Goal: Task Accomplishment & Management: Use online tool/utility

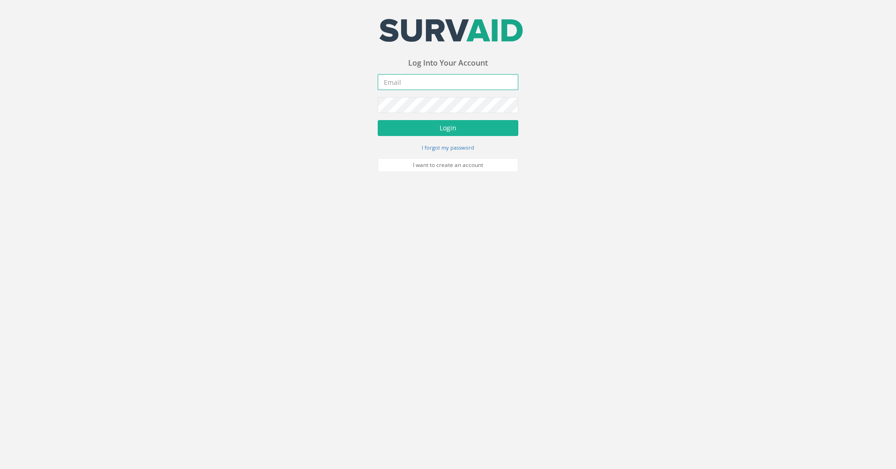
type input "[PERSON_NAME][EMAIL_ADDRESS][DOMAIN_NAME]"
click at [416, 124] on button "Login" at bounding box center [448, 128] width 141 height 16
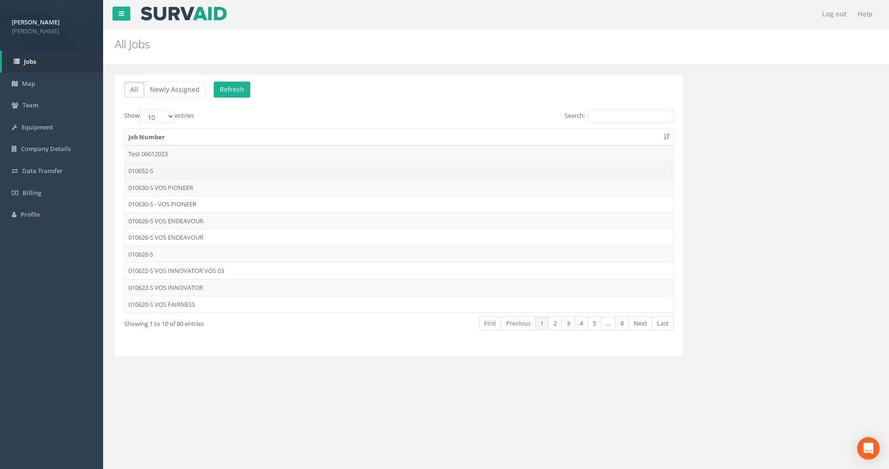
click at [201, 169] on td "010652-S" at bounding box center [399, 170] width 549 height 17
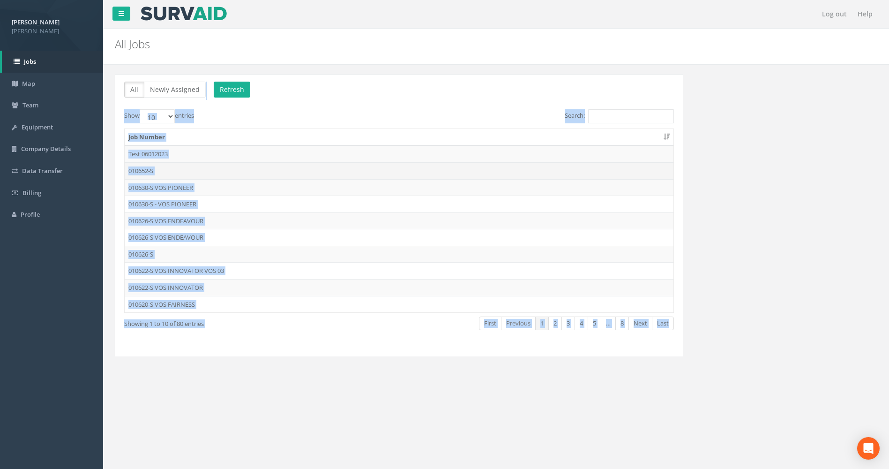
click at [201, 169] on div "Log out Help All Jobs PGMs for Job × There was an error fetching the Manhole da…" at bounding box center [496, 281] width 786 height 562
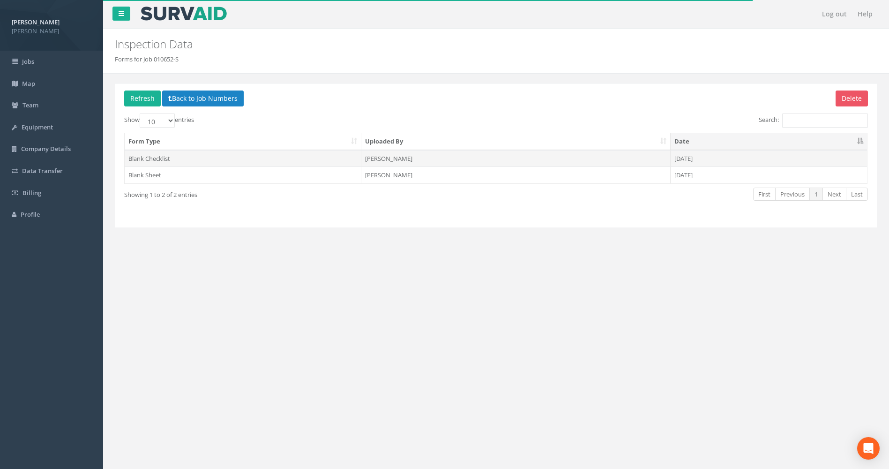
click at [388, 159] on td "[PERSON_NAME]" at bounding box center [515, 158] width 309 height 17
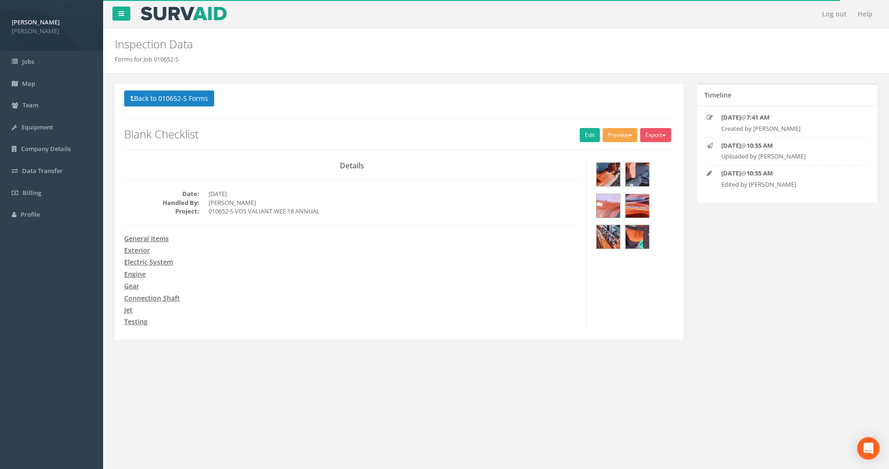
click at [616, 133] on button "Preview" at bounding box center [620, 135] width 35 height 14
click at [607, 154] on link "Blank Checklist" at bounding box center [602, 154] width 71 height 15
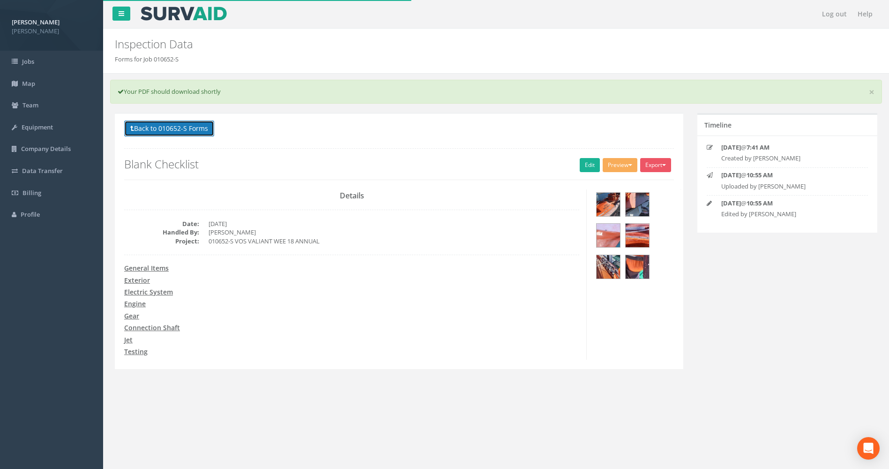
click at [173, 129] on button "Back to 010652-S Forms" at bounding box center [169, 128] width 90 height 16
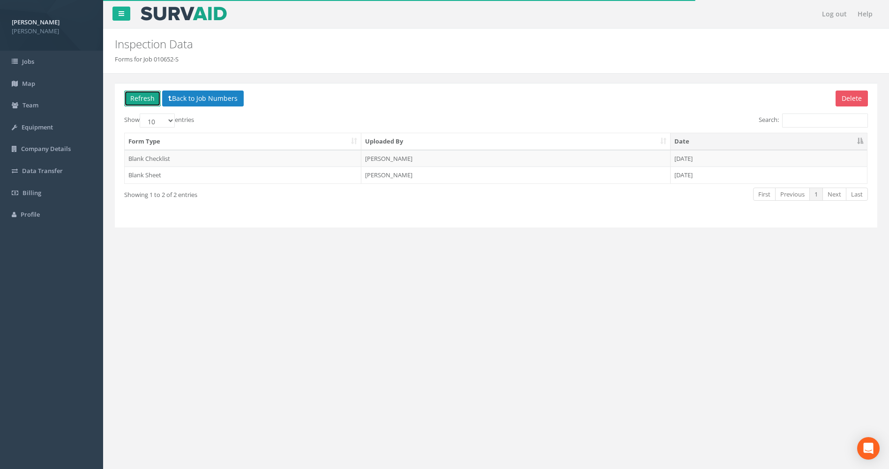
click at [128, 96] on button "Refresh" at bounding box center [142, 98] width 37 height 16
click at [143, 101] on button "Refresh" at bounding box center [142, 98] width 37 height 16
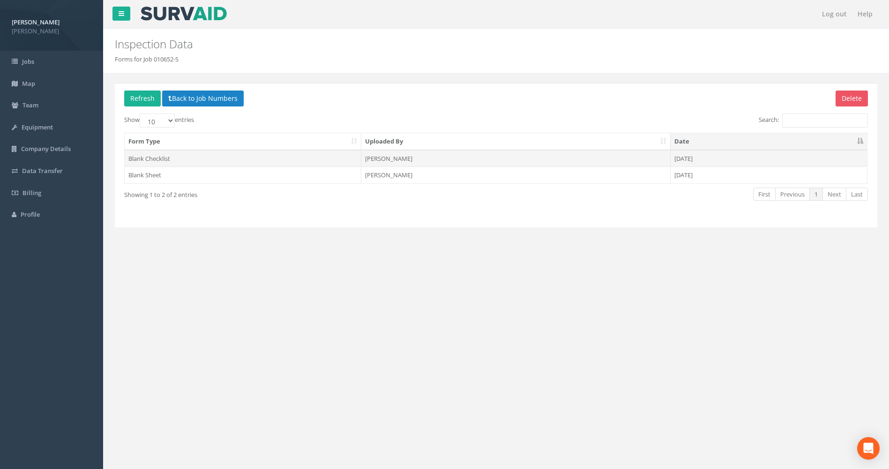
click at [152, 158] on td "Blank Checklist" at bounding box center [243, 158] width 237 height 17
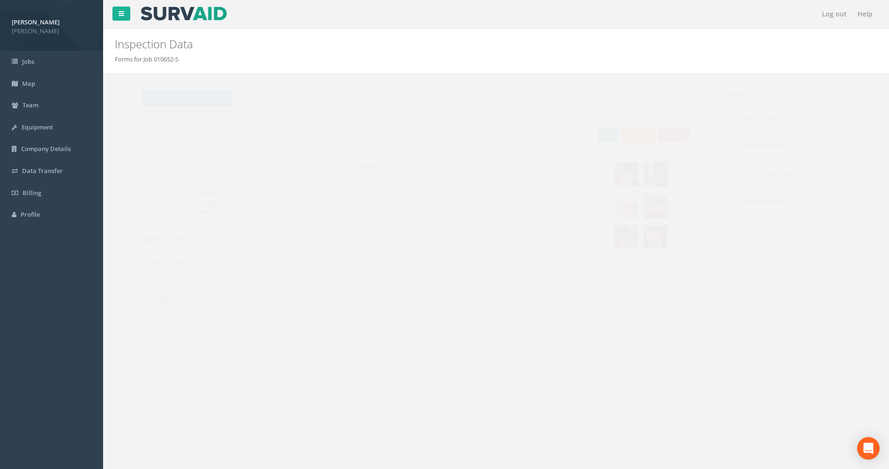
click at [625, 137] on button "Preview" at bounding box center [620, 135] width 35 height 14
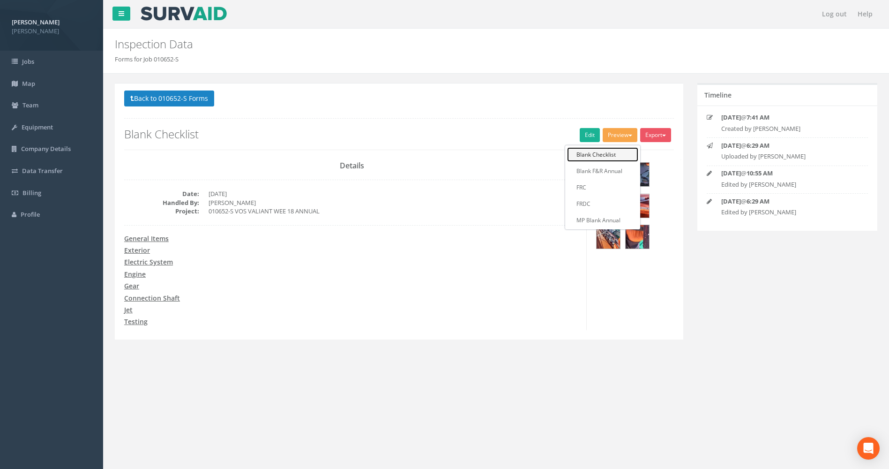
click at [594, 152] on link "Blank Checklist" at bounding box center [602, 154] width 71 height 15
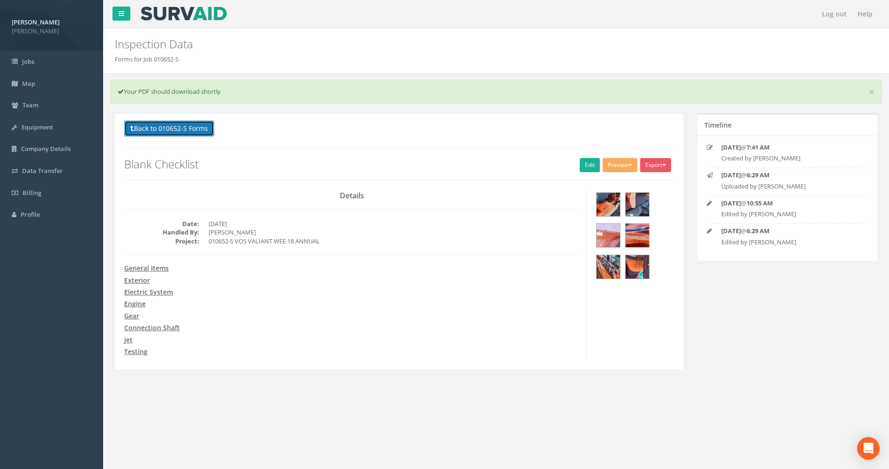
click at [134, 131] on button "Back to 010652-S Forms" at bounding box center [169, 128] width 90 height 16
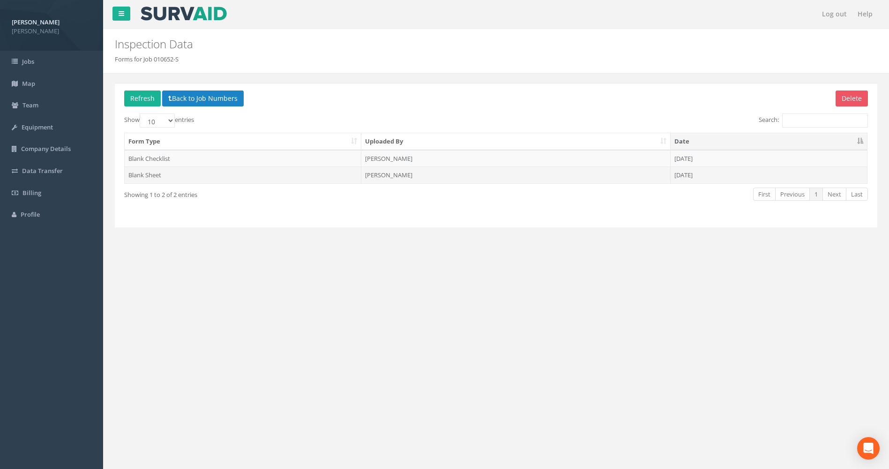
click at [164, 177] on td "Blank Sheet" at bounding box center [243, 174] width 237 height 17
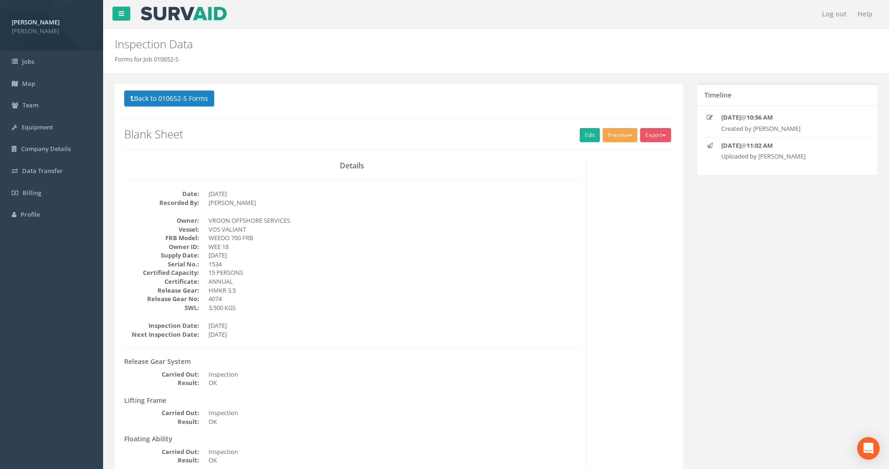
drag, startPoint x: 629, startPoint y: 137, endPoint x: 624, endPoint y: 138, distance: 5.3
click at [628, 137] on button "Preview" at bounding box center [620, 135] width 35 height 14
click at [597, 218] on link "MP Blank Annual" at bounding box center [602, 220] width 71 height 15
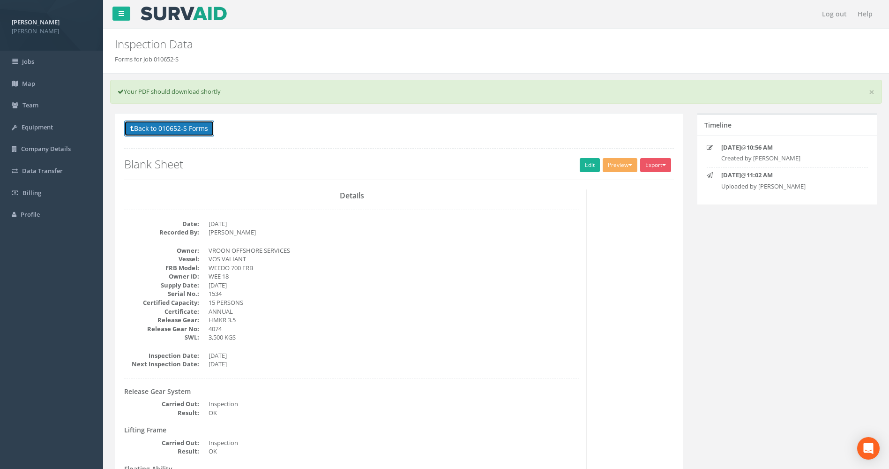
click at [152, 128] on button "Back to 010652-S Forms" at bounding box center [169, 128] width 90 height 16
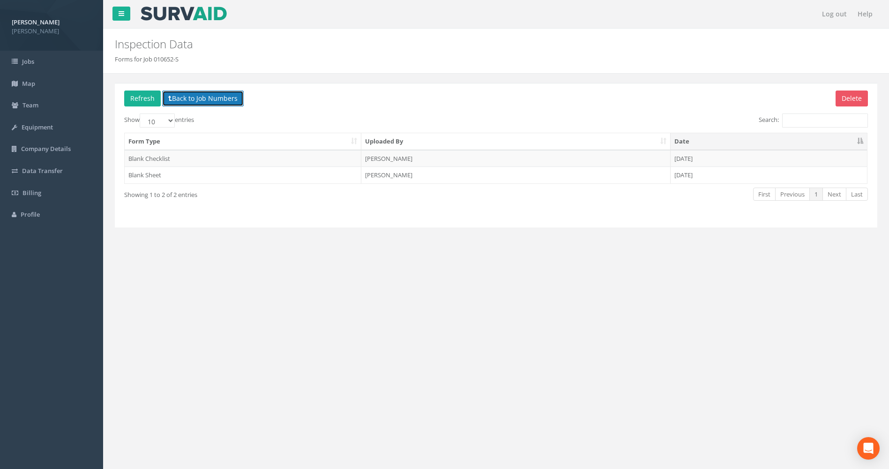
click at [182, 90] on button "Back to Job Numbers" at bounding box center [203, 98] width 82 height 16
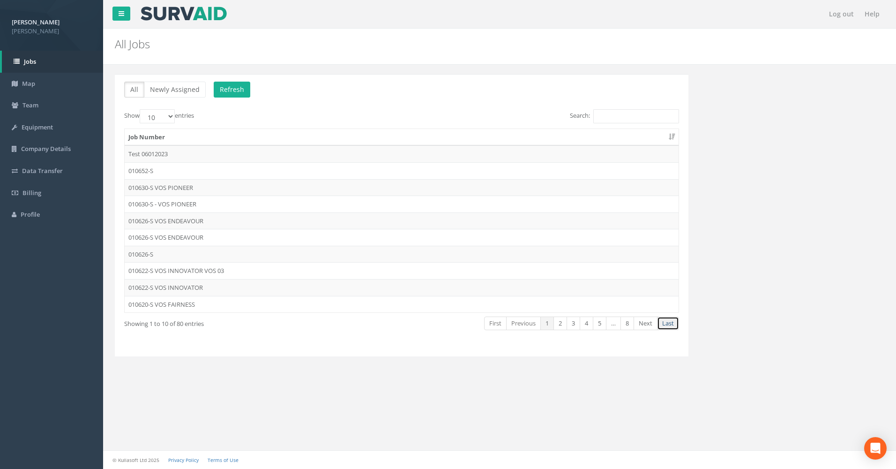
click at [671, 324] on link "Last" at bounding box center [668, 323] width 22 height 14
click at [617, 326] on link "7" at bounding box center [614, 323] width 14 height 14
click at [602, 325] on link "6" at bounding box center [601, 323] width 14 height 14
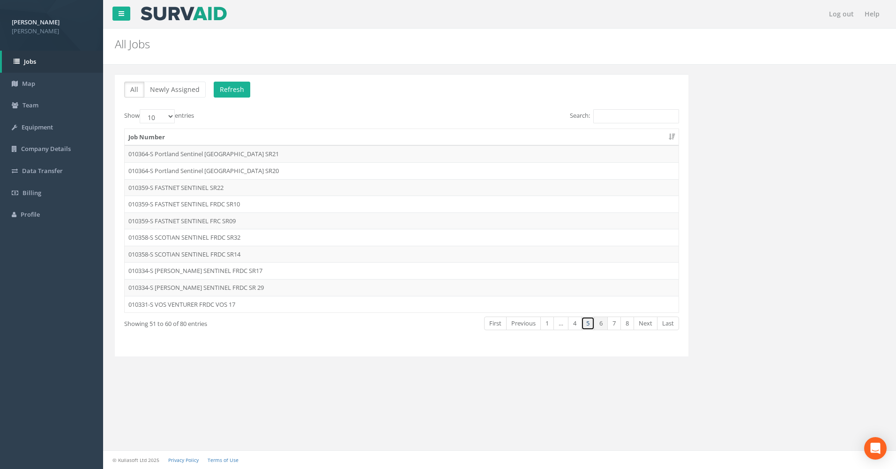
click at [590, 327] on link "5" at bounding box center [588, 323] width 14 height 14
click at [575, 327] on link "4" at bounding box center [575, 323] width 14 height 14
click at [561, 324] on link "2" at bounding box center [560, 323] width 14 height 14
click at [546, 328] on link "1" at bounding box center [547, 323] width 14 height 14
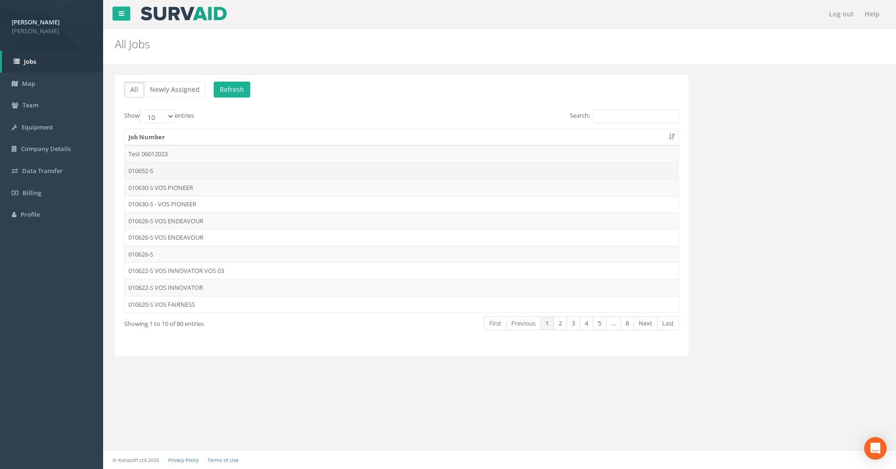
click at [179, 170] on td "010652-S" at bounding box center [402, 170] width 554 height 17
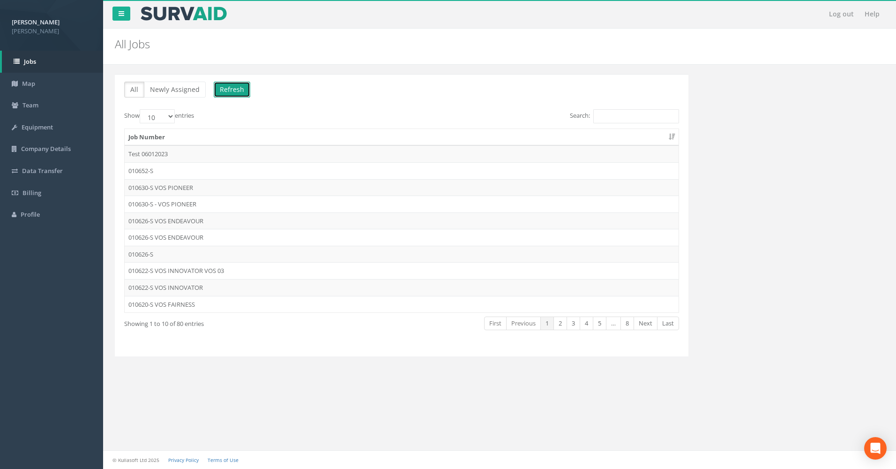
click at [237, 96] on button "Refresh" at bounding box center [232, 90] width 37 height 16
click at [232, 87] on button "Refresh" at bounding box center [232, 90] width 37 height 16
click at [224, 88] on button "Refresh" at bounding box center [232, 90] width 37 height 16
click at [225, 87] on button "Refresh" at bounding box center [232, 90] width 37 height 16
click at [671, 328] on link "Last" at bounding box center [668, 323] width 22 height 14
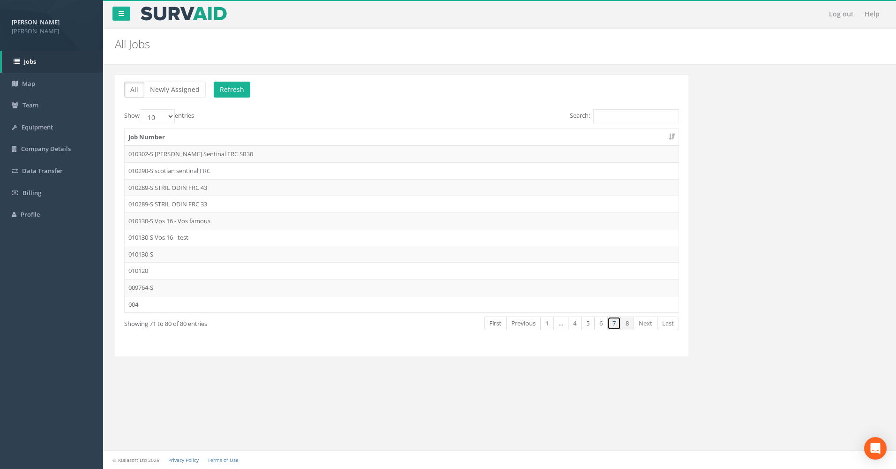
click at [613, 326] on link "7" at bounding box center [614, 323] width 14 height 14
click at [600, 326] on link "6" at bounding box center [601, 323] width 14 height 14
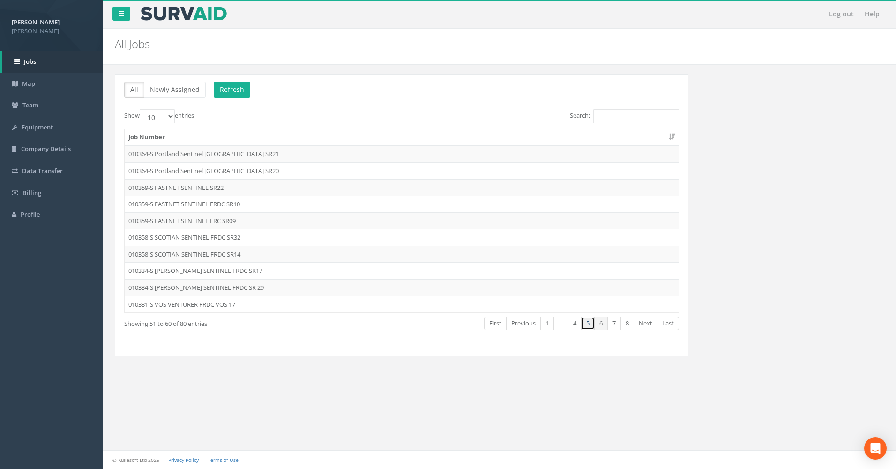
click at [590, 327] on link "5" at bounding box center [588, 323] width 14 height 14
click at [571, 328] on link "4" at bounding box center [575, 323] width 14 height 14
click at [560, 325] on link "2" at bounding box center [560, 323] width 14 height 14
click at [560, 321] on link "2" at bounding box center [560, 323] width 14 height 14
click at [544, 329] on link "1" at bounding box center [547, 323] width 14 height 14
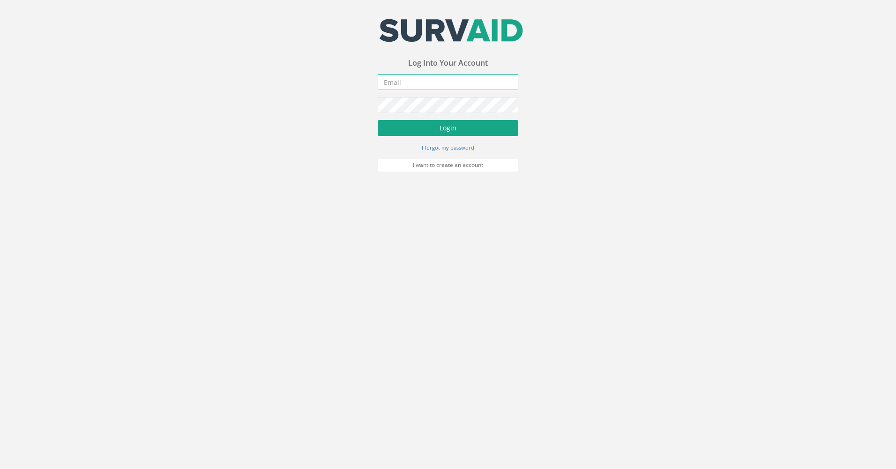
type input "[PERSON_NAME][EMAIL_ADDRESS][DOMAIN_NAME]"
click at [475, 132] on button "Login" at bounding box center [448, 128] width 141 height 16
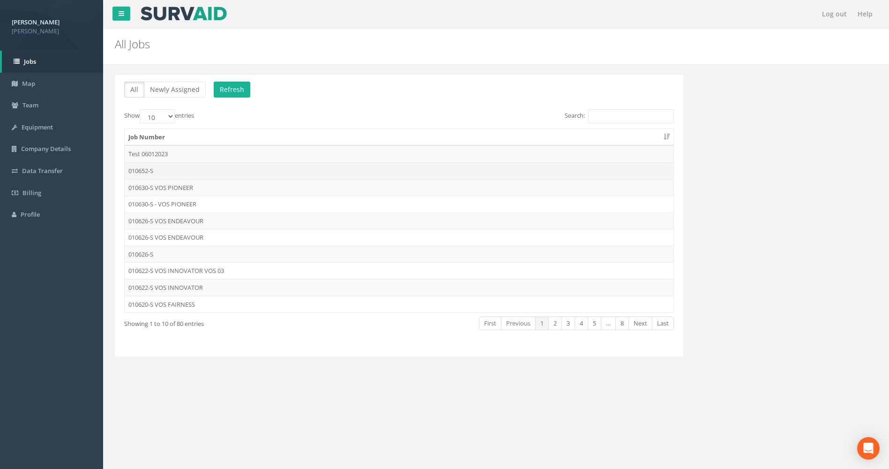
click at [164, 170] on td "010652-S" at bounding box center [399, 170] width 549 height 17
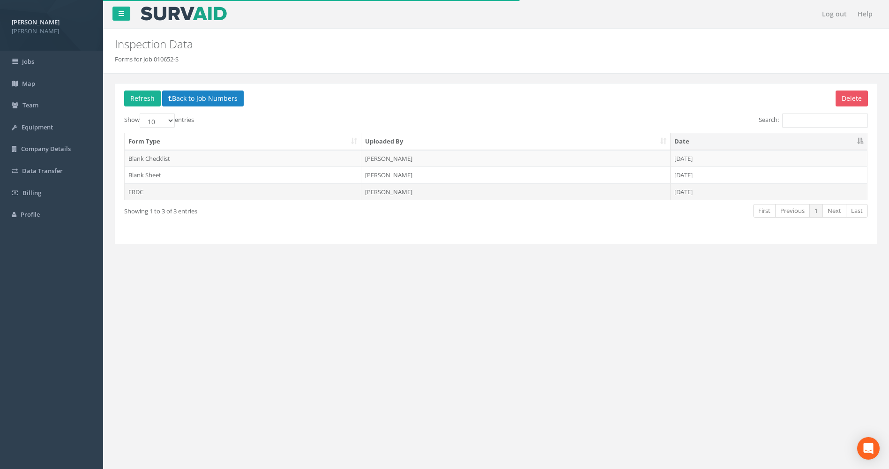
click at [214, 194] on td "FRDC" at bounding box center [243, 191] width 237 height 17
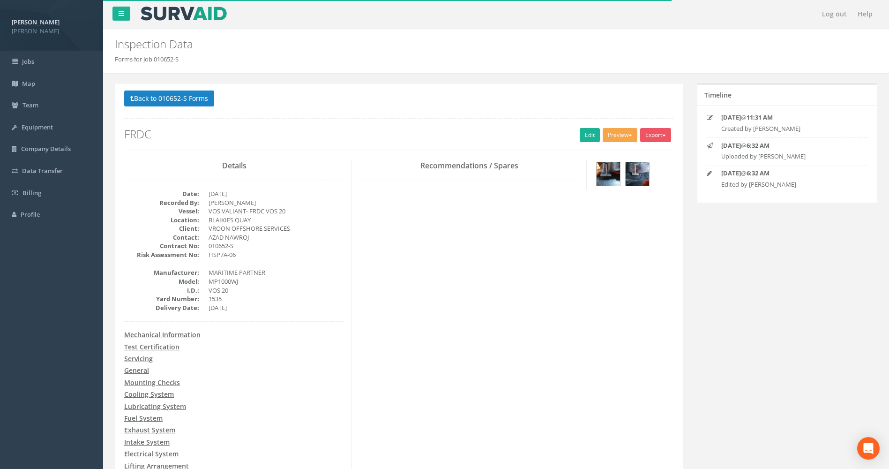
click at [614, 132] on button "Preview" at bounding box center [620, 135] width 35 height 14
click at [592, 204] on link "FRDC" at bounding box center [602, 203] width 71 height 15
click at [592, 191] on div at bounding box center [634, 174] width 94 height 31
